Goal: Information Seeking & Learning: Learn about a topic

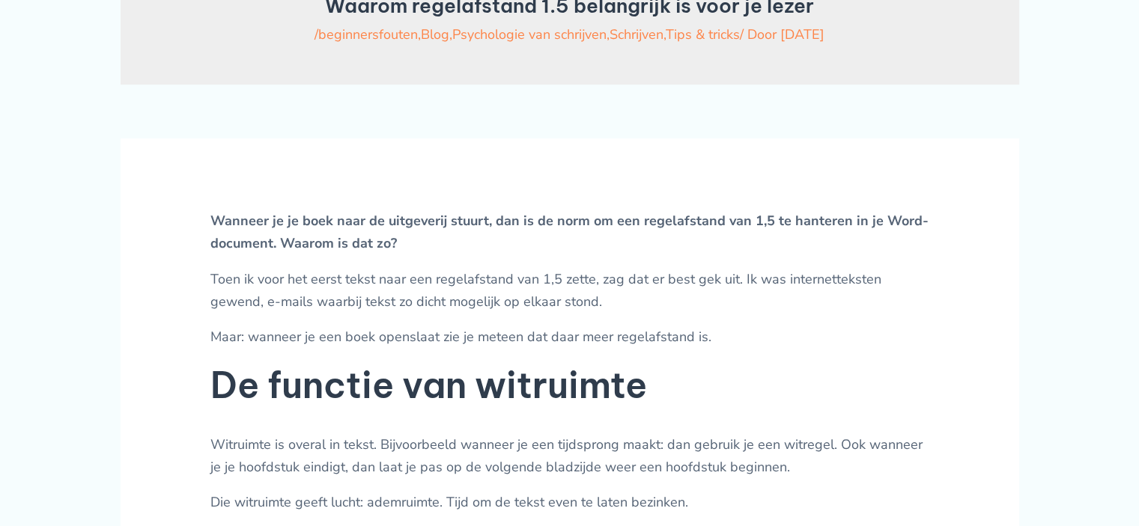
scroll to position [749, 0]
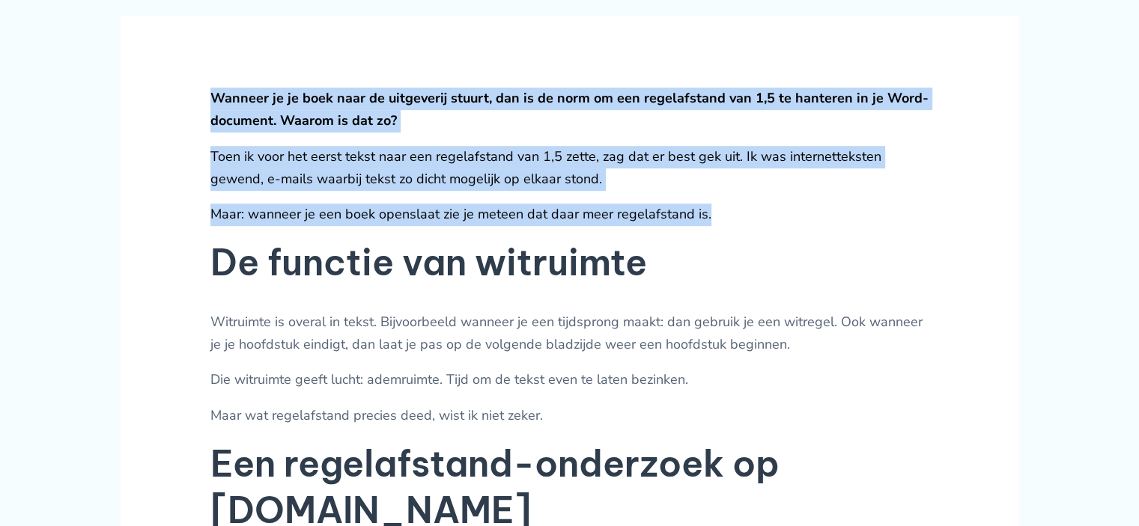
drag, startPoint x: 171, startPoint y: 107, endPoint x: 743, endPoint y: 217, distance: 582.5
drag, startPoint x: 758, startPoint y: 224, endPoint x: 141, endPoint y: 119, distance: 625.8
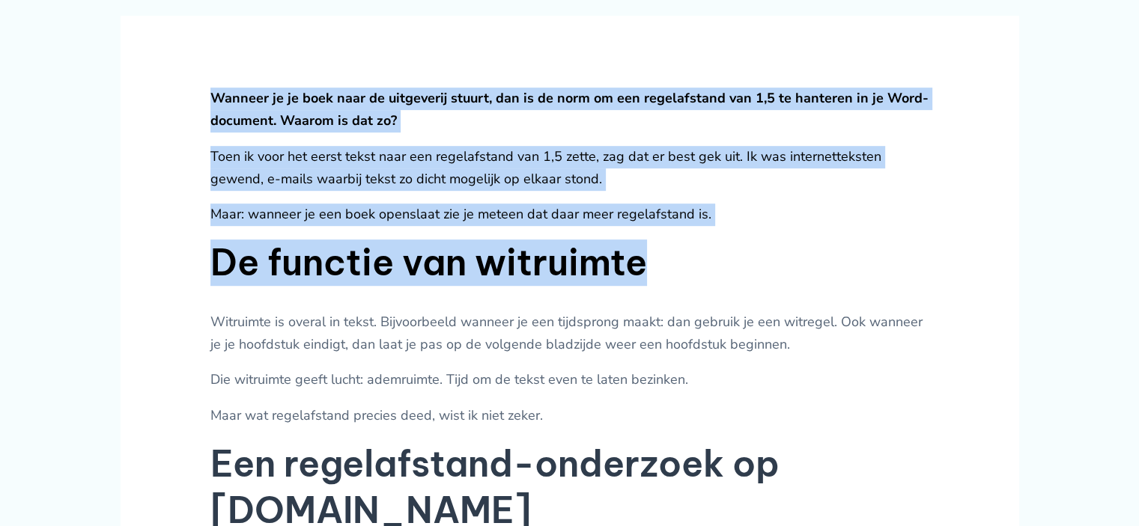
drag, startPoint x: 246, startPoint y: 123, endPoint x: 800, endPoint y: 259, distance: 571.3
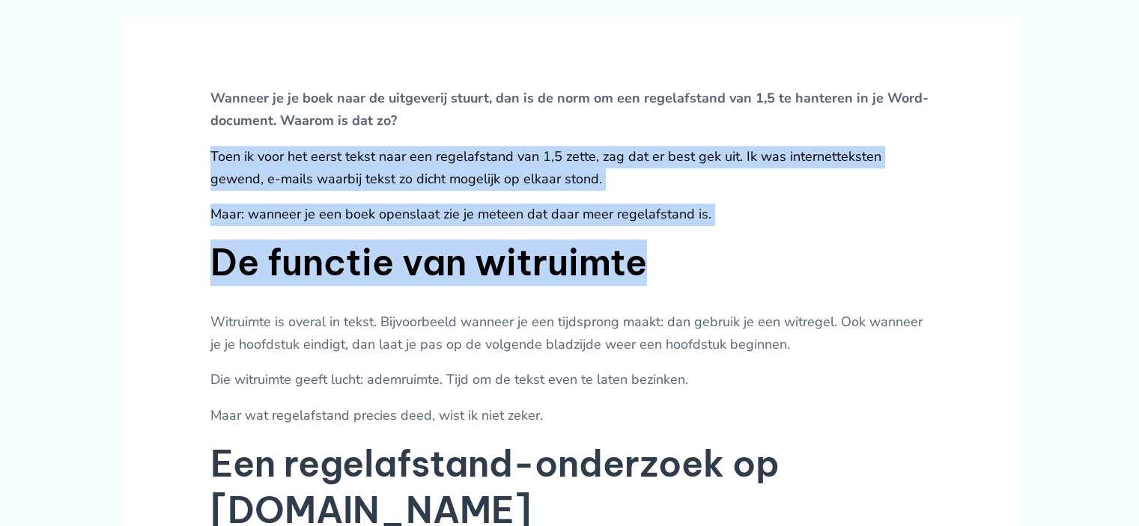
drag, startPoint x: 776, startPoint y: 256, endPoint x: 115, endPoint y: 156, distance: 669.3
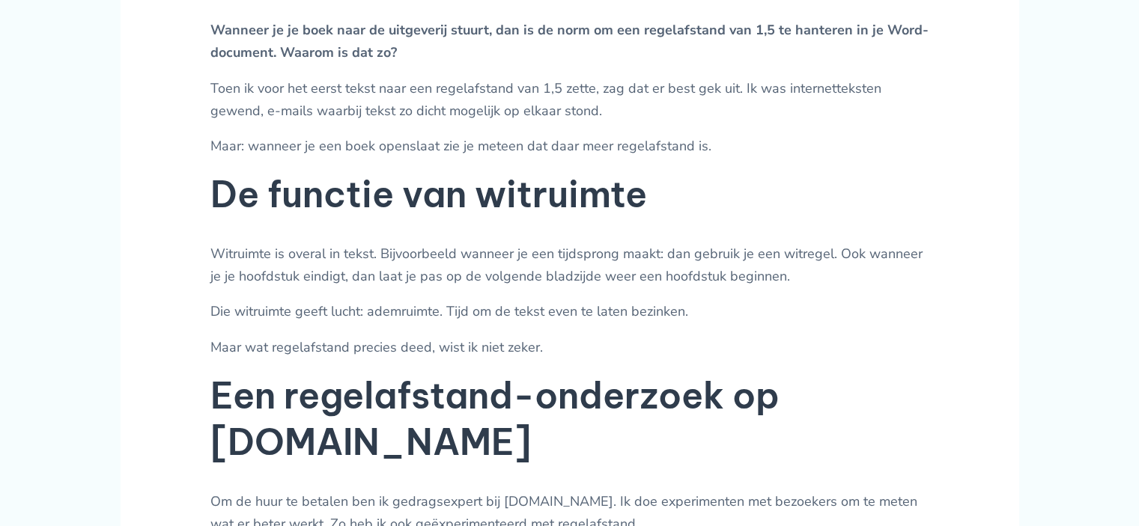
scroll to position [898, 0]
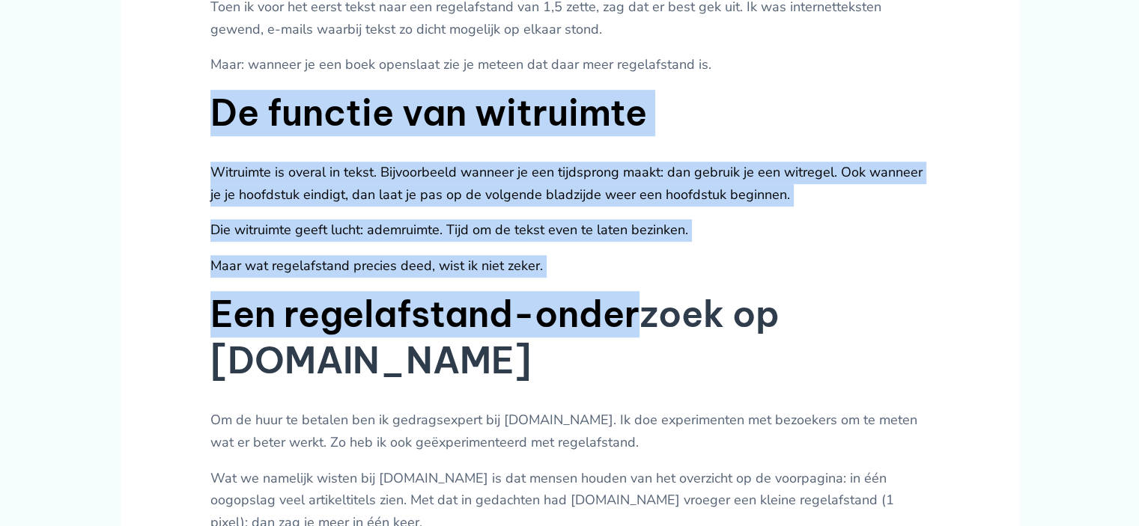
drag, startPoint x: 205, startPoint y: 127, endPoint x: 649, endPoint y: 308, distance: 479.3
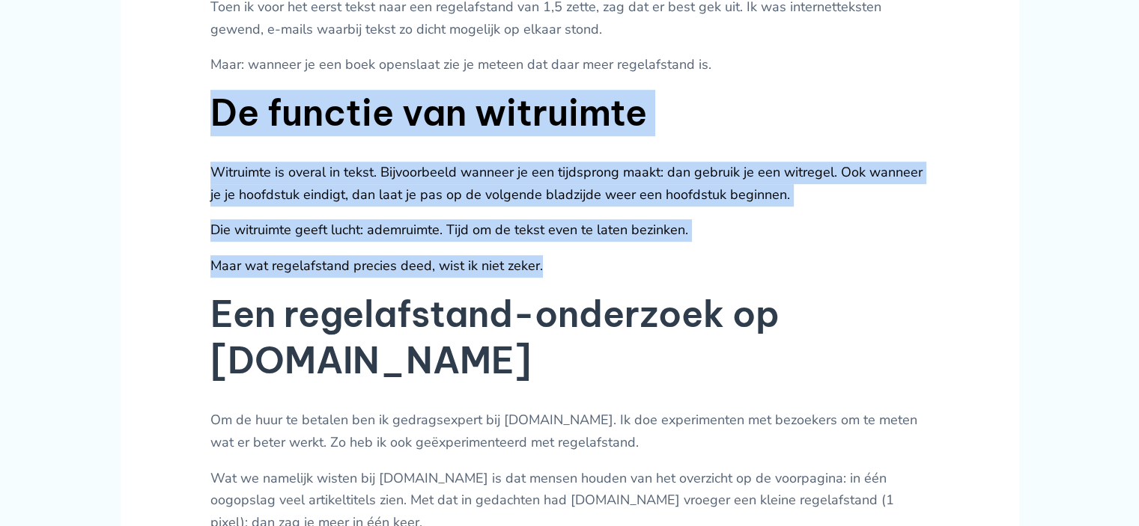
drag, startPoint x: 422, startPoint y: 253, endPoint x: 177, endPoint y: 145, distance: 267.5
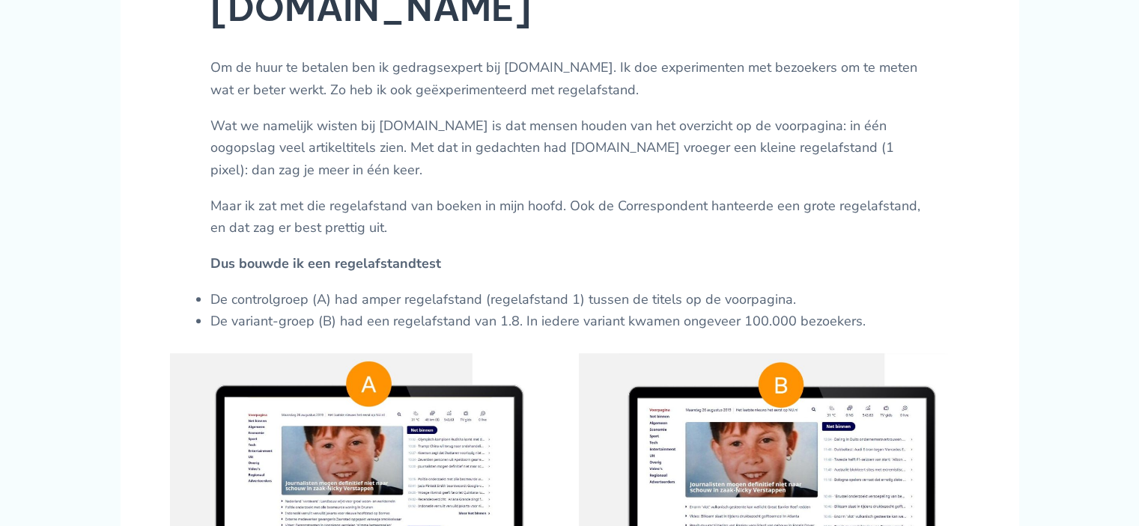
scroll to position [1273, 0]
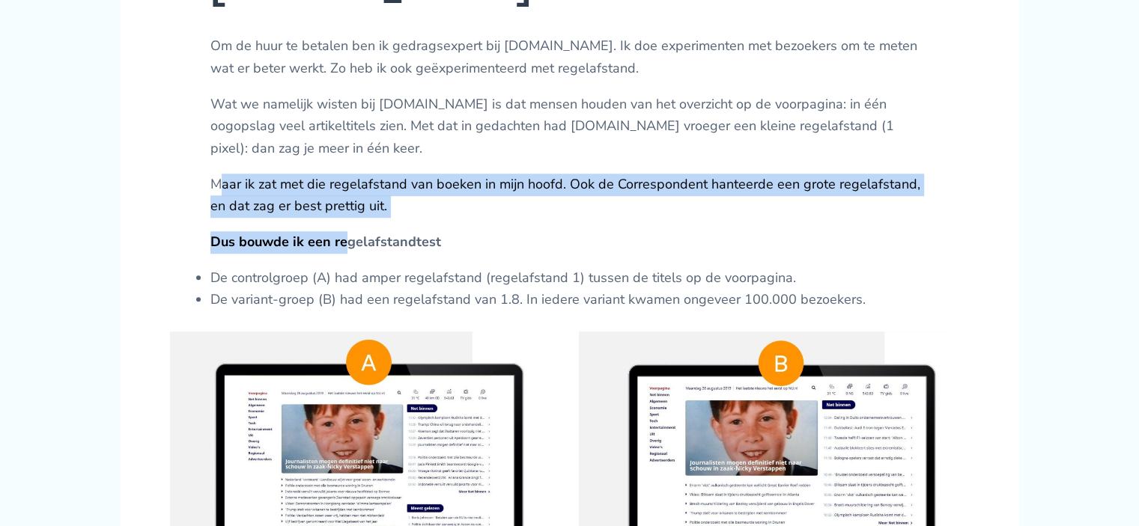
drag, startPoint x: 305, startPoint y: 178, endPoint x: 383, endPoint y: 206, distance: 83.4
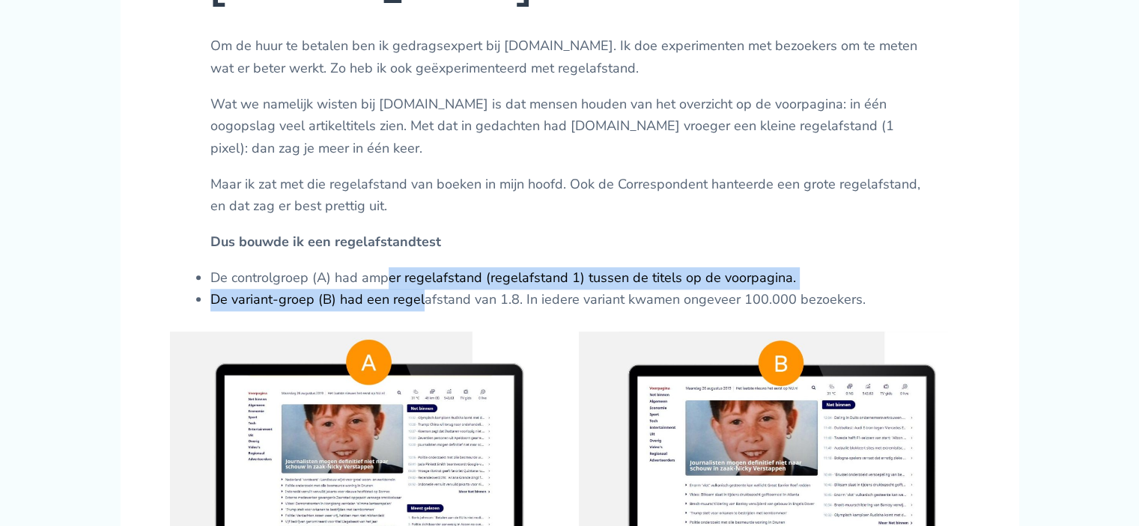
drag, startPoint x: 422, startPoint y: 253, endPoint x: 367, endPoint y: 220, distance: 64.5
click at [368, 267] on ul "De controlgroep (A) had amper regelafstand (regelafstand 1) tussen de titels op…" at bounding box center [569, 289] width 719 height 44
click at [367, 267] on li "De controlgroep (A) had amper regelafstand (regelafstand 1) tussen de titels op…" at bounding box center [569, 278] width 719 height 22
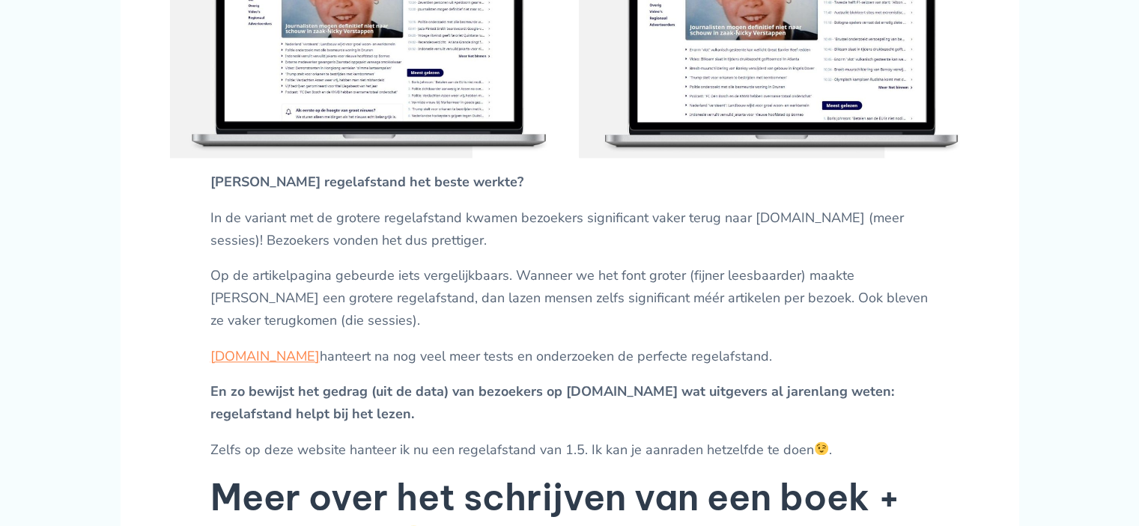
scroll to position [1722, 0]
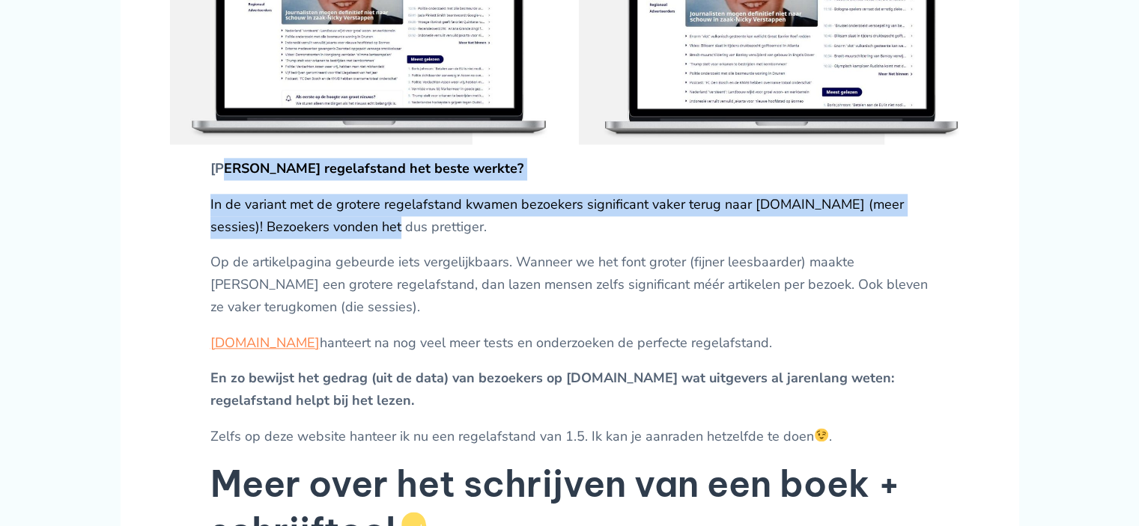
drag, startPoint x: 338, startPoint y: 152, endPoint x: 400, endPoint y: 167, distance: 63.2
click at [395, 169] on div "Wanneer je je boek naar de uitgeverij stuurt, dan is de norm om een regelafstan…" at bounding box center [569, 455] width 719 height 2683
click at [400, 194] on p "In de variant met de grotere regelafstand kwamen bezoekers significant vaker te…" at bounding box center [569, 216] width 719 height 44
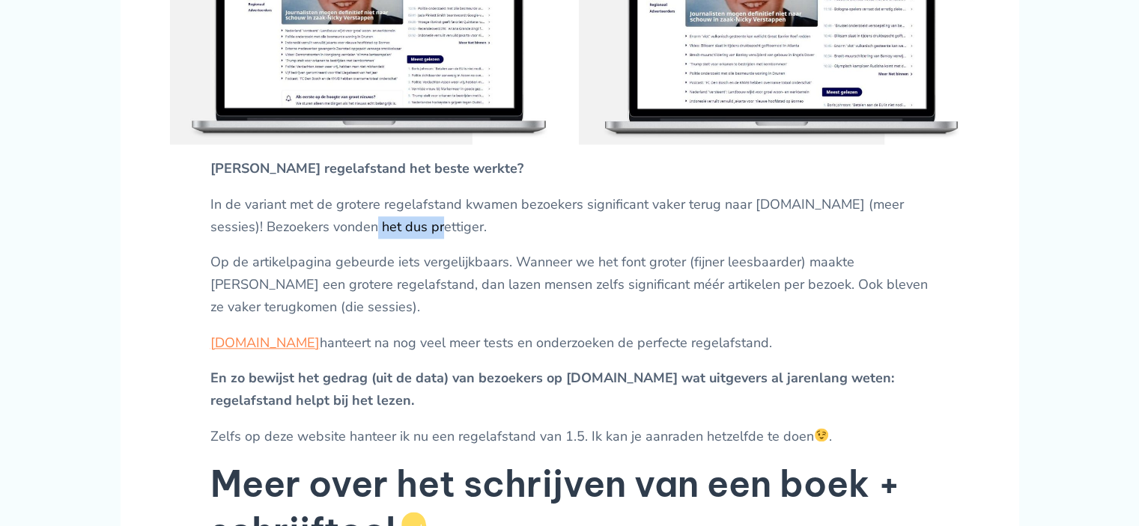
drag, startPoint x: 428, startPoint y: 173, endPoint x: 364, endPoint y: 168, distance: 63.9
click at [364, 194] on p "In de variant met de grotere regelafstand kwamen bezoekers significant vaker te…" at bounding box center [569, 216] width 719 height 44
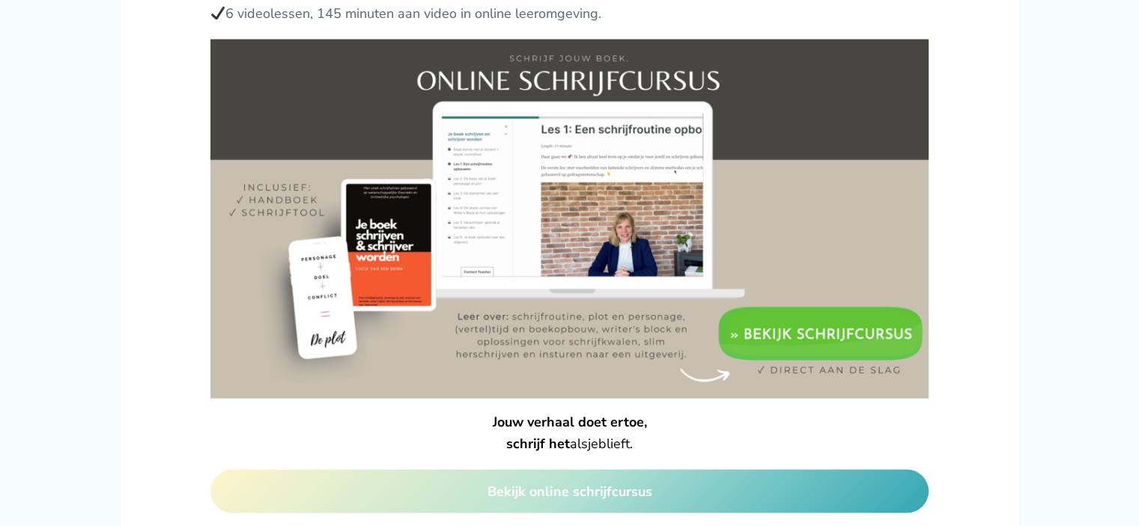
scroll to position [2845, 0]
